Goal: Information Seeking & Learning: Learn about a topic

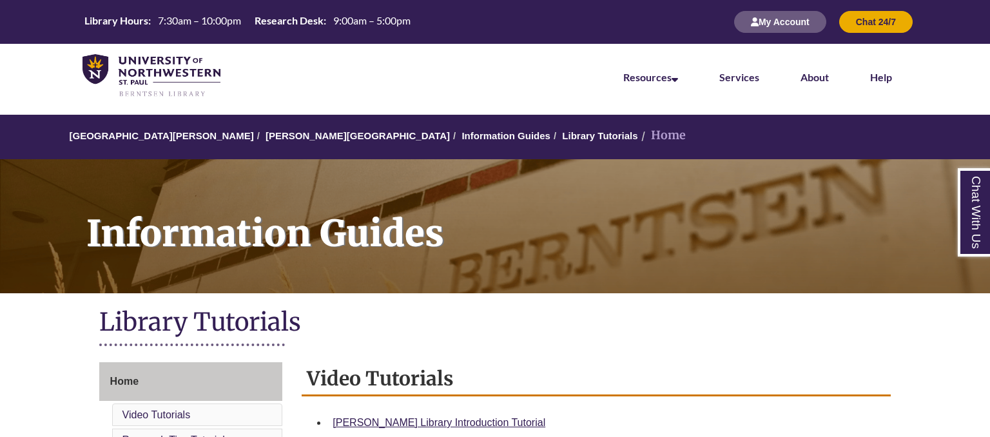
scroll to position [272, 0]
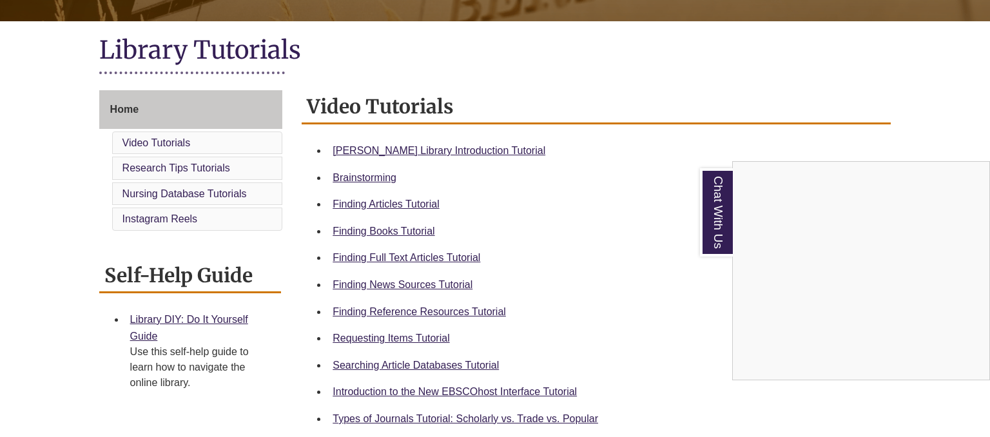
click at [561, 288] on div "Chat With Us" at bounding box center [495, 218] width 990 height 437
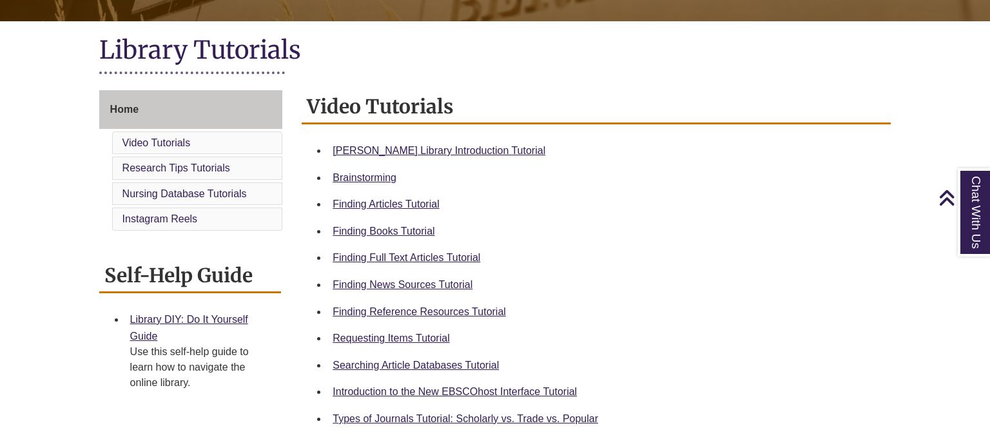
scroll to position [408, 0]
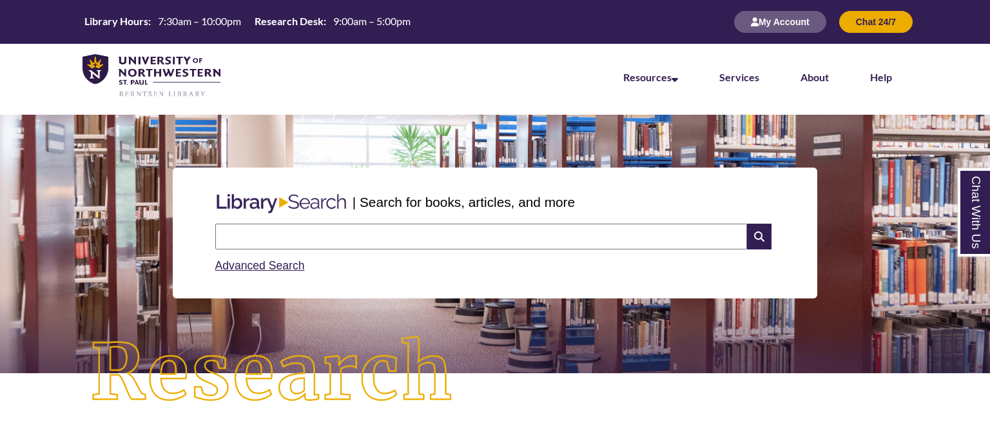
click at [391, 233] on input "text" at bounding box center [481, 237] width 532 height 26
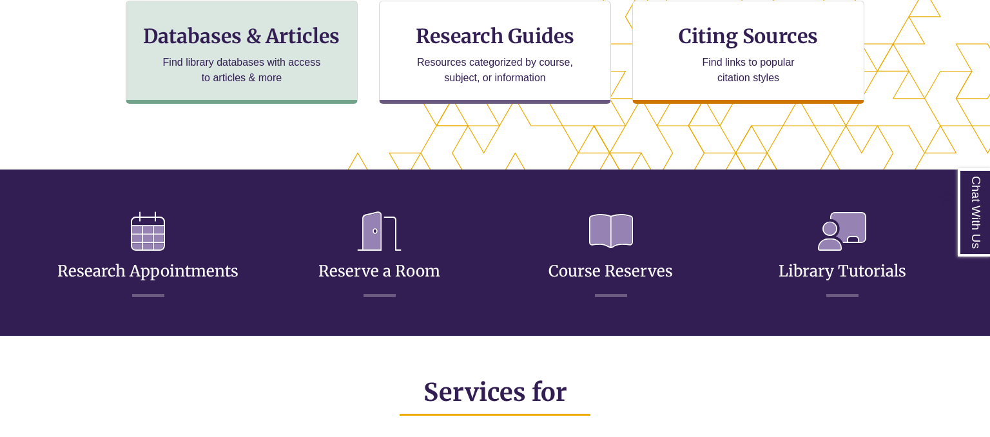
scroll to position [340, 0]
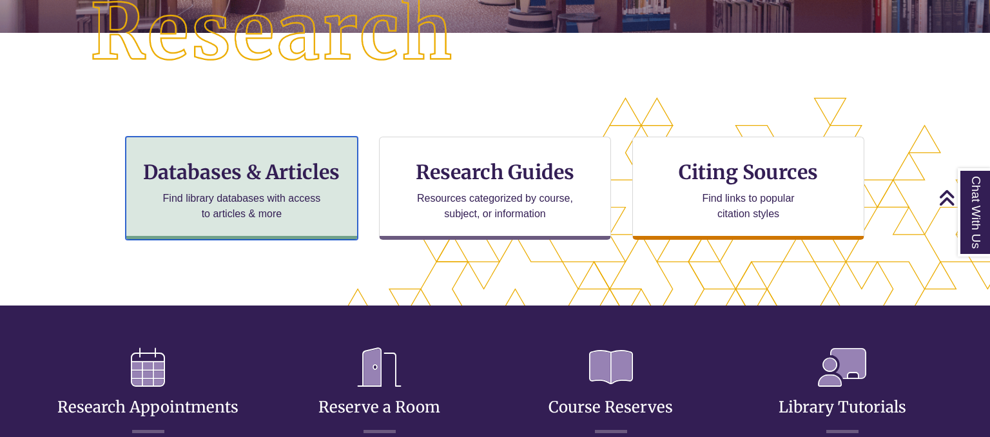
click at [228, 202] on p "Find library databases with access to articles & more" at bounding box center [241, 206] width 168 height 31
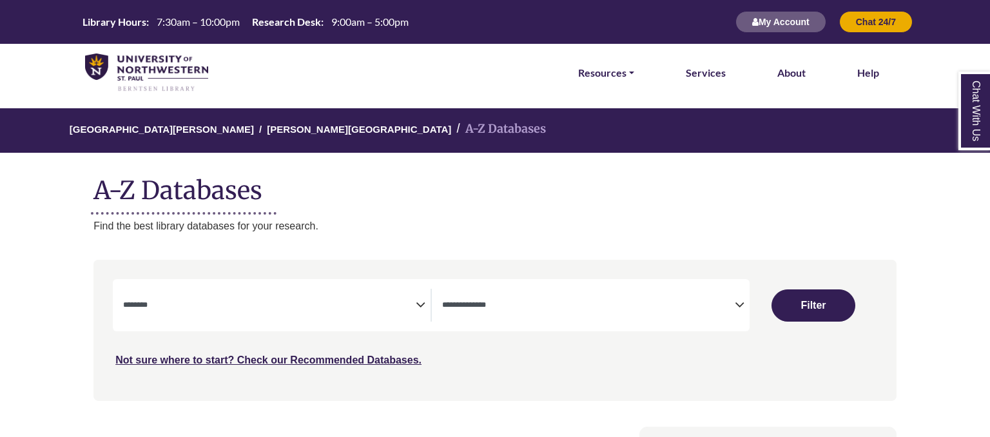
select select "Database Subject Filter"
select select "Database Types Filter"
select select "Database Subject Filter"
click at [574, 289] on span "Search filters" at bounding box center [588, 305] width 293 height 33
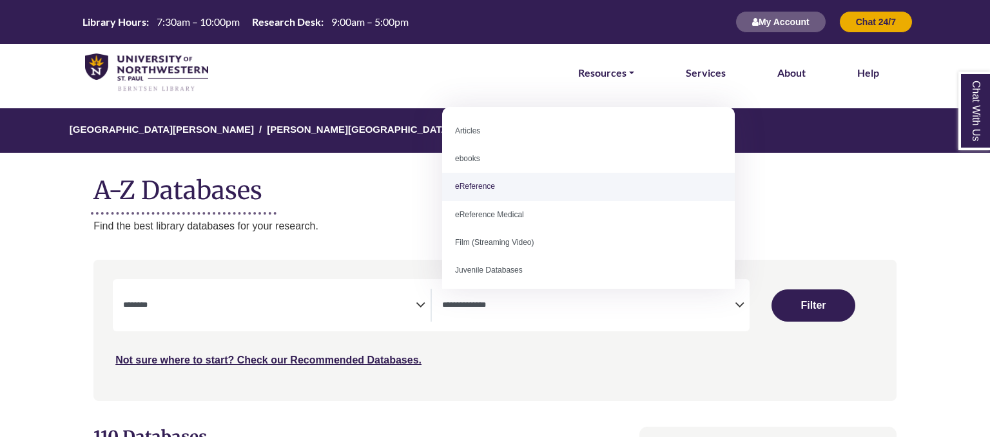
select select "*****"
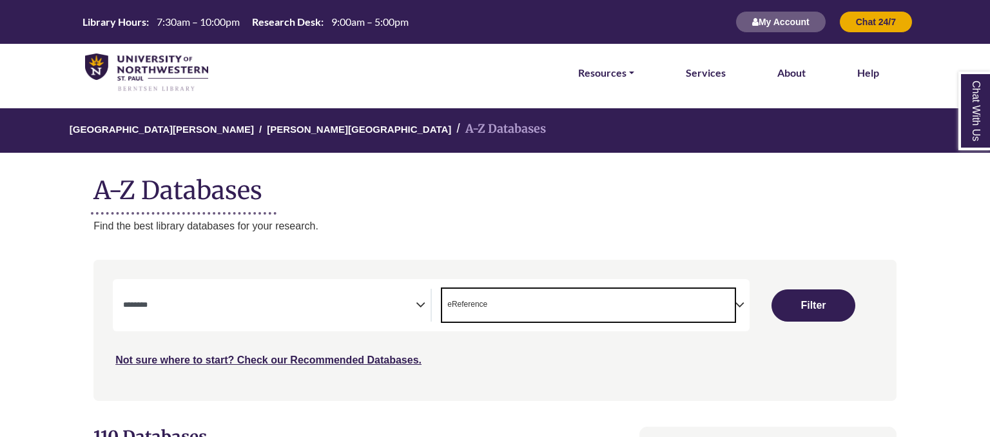
click at [389, 302] on textarea "Search" at bounding box center [269, 306] width 293 height 10
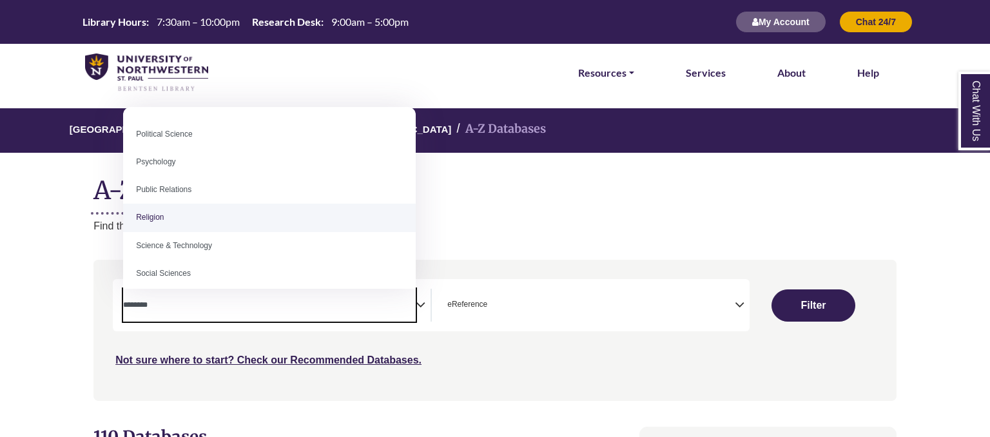
scroll to position [947, 0]
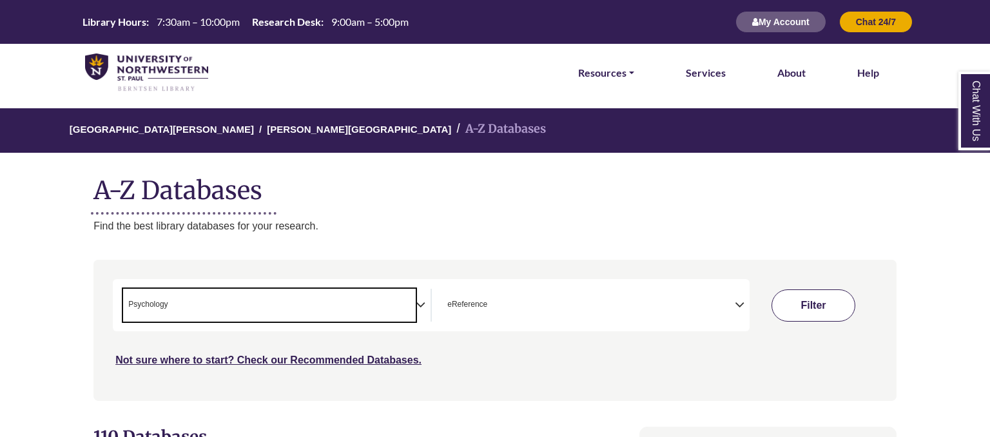
click at [801, 311] on button "Filter" at bounding box center [814, 305] width 84 height 32
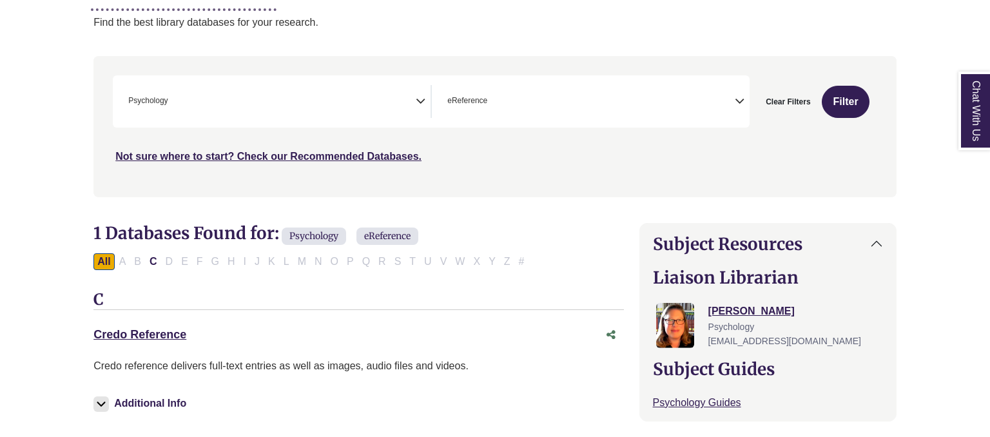
scroll to position [340, 0]
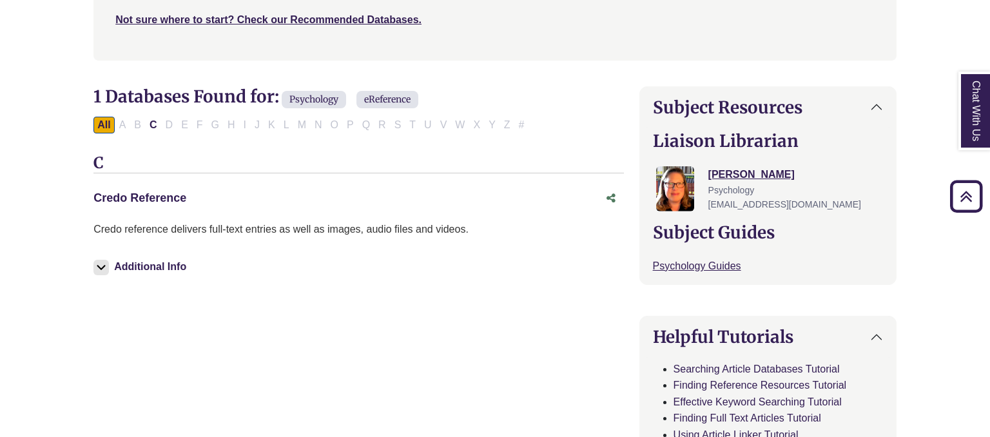
click at [108, 200] on link "Credo Reference This link opens in a new window" at bounding box center [139, 197] width 93 height 13
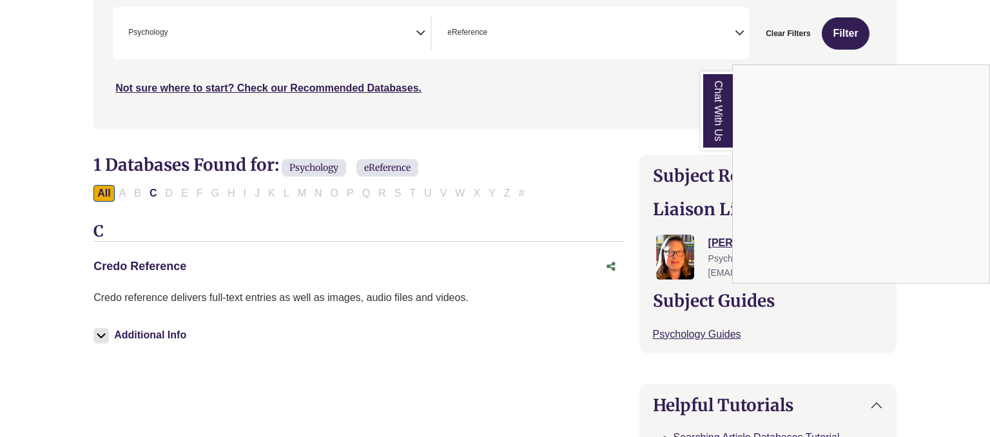
scroll to position [68, 0]
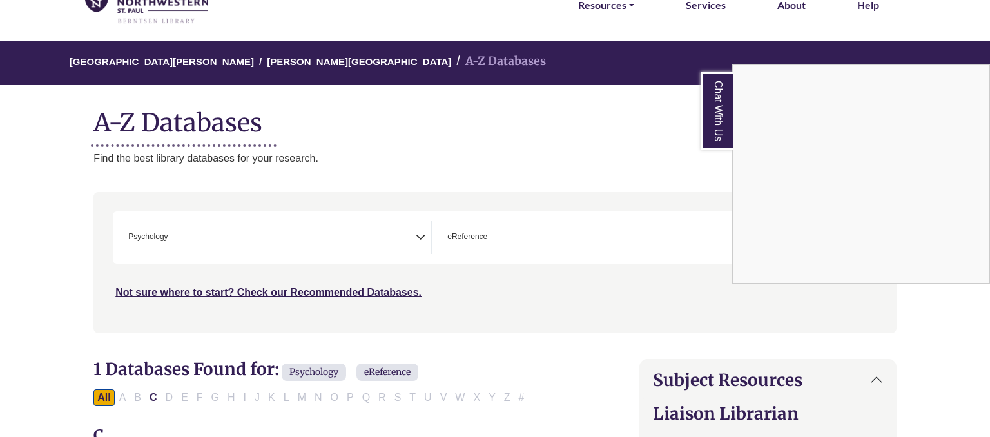
click at [340, 249] on div "Chat With Us" at bounding box center [495, 218] width 990 height 437
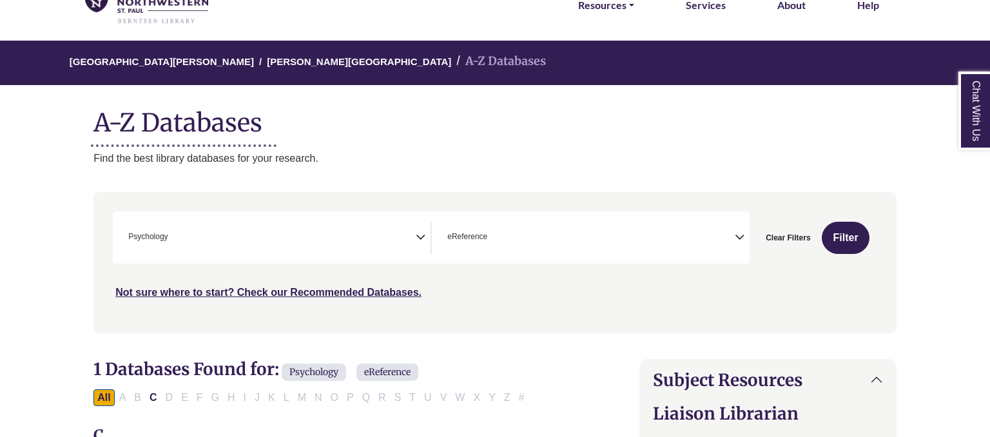
click at [269, 239] on span "× Psychology" at bounding box center [269, 237] width 293 height 33
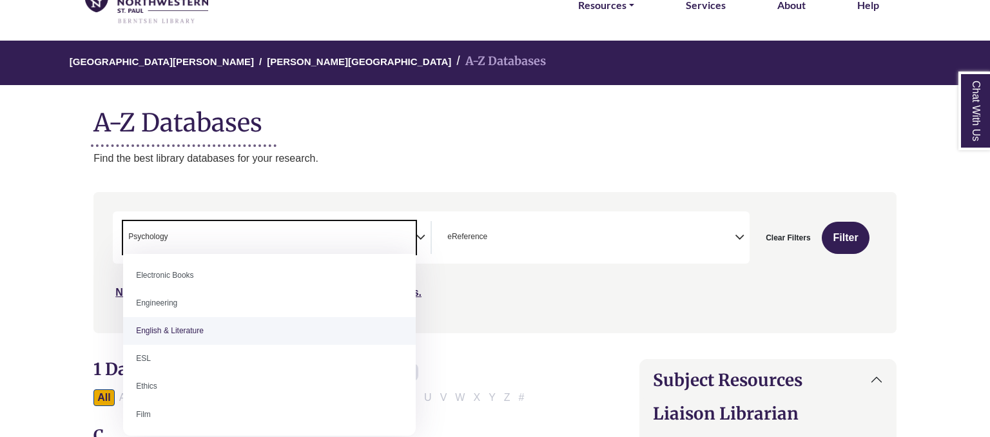
scroll to position [473, 0]
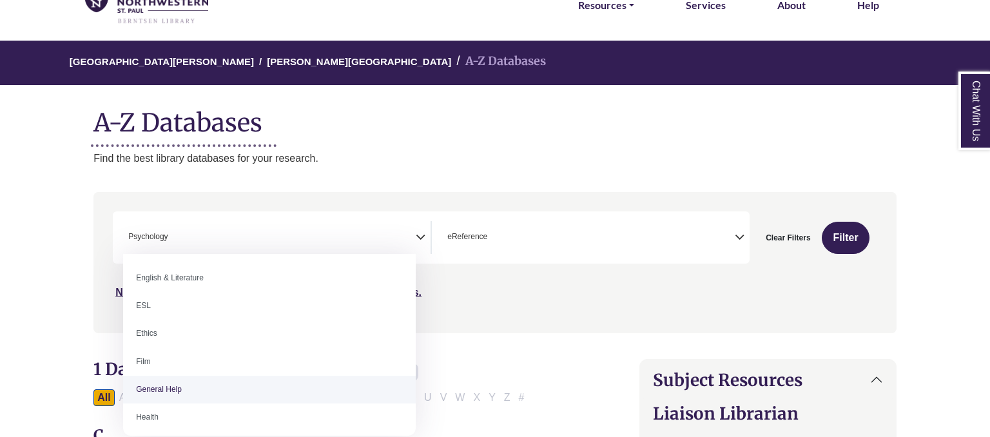
select select "*****"
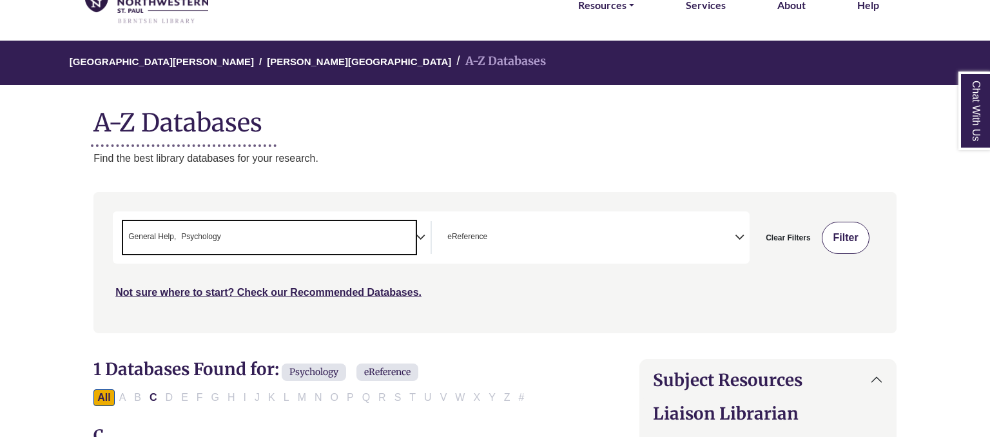
click at [840, 233] on button "Filter" at bounding box center [845, 238] width 47 height 32
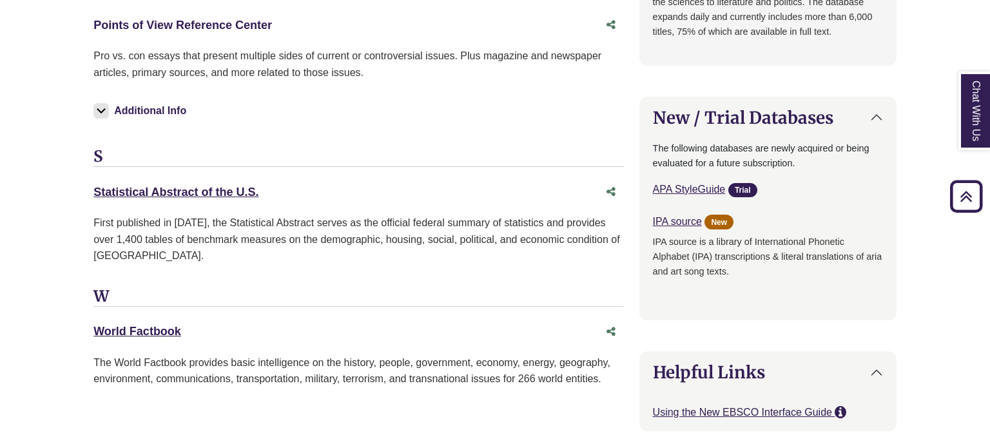
scroll to position [1565, 0]
